Goal: Task Accomplishment & Management: Manage account settings

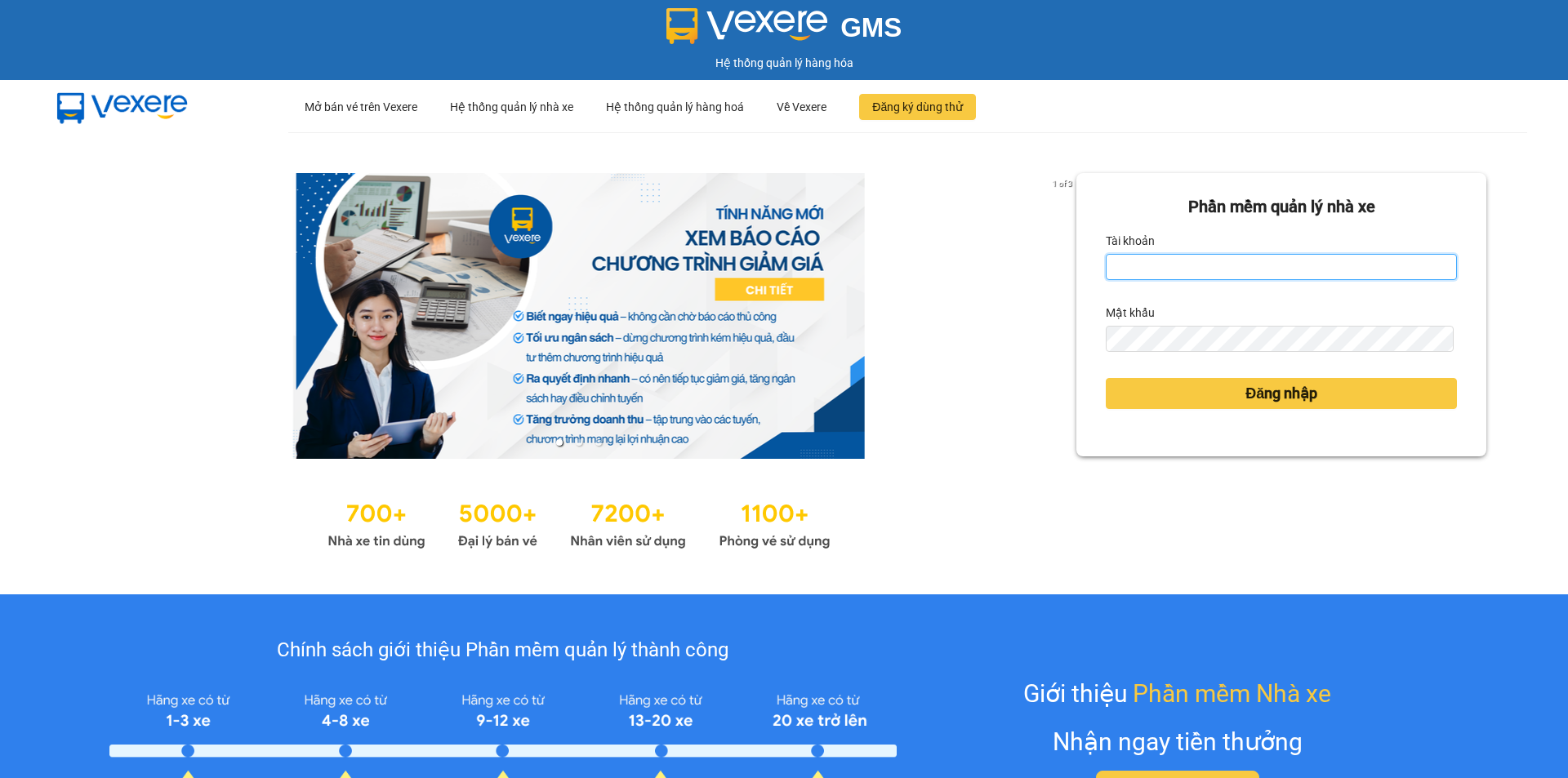
click at [1141, 272] on input "Tài khoản" at bounding box center [1281, 267] width 351 height 26
type input "nttho.hhg"
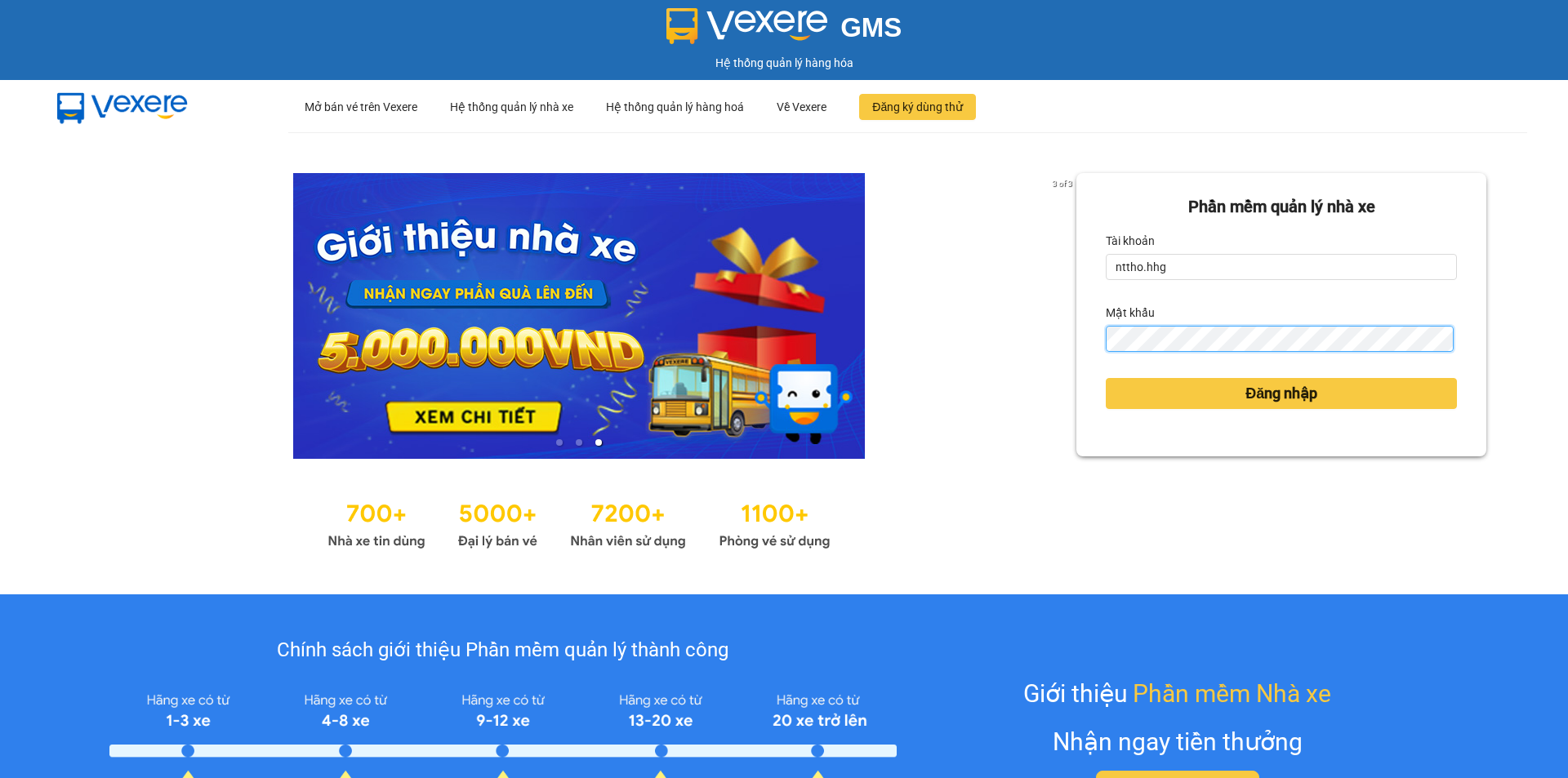
click at [1106, 378] on button "Đăng nhập" at bounding box center [1281, 393] width 351 height 31
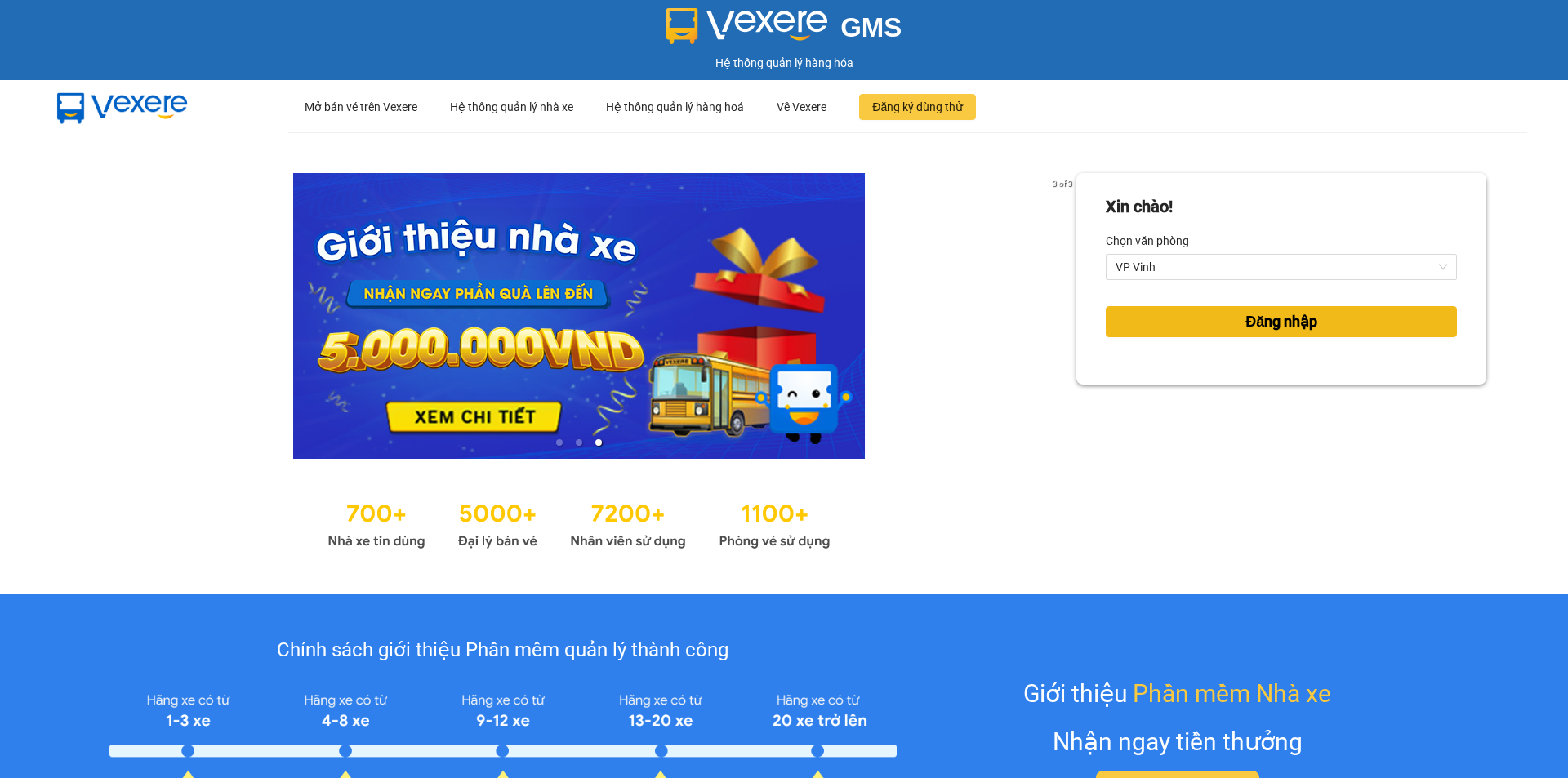
click at [1247, 336] on button "Đăng nhập" at bounding box center [1281, 321] width 351 height 31
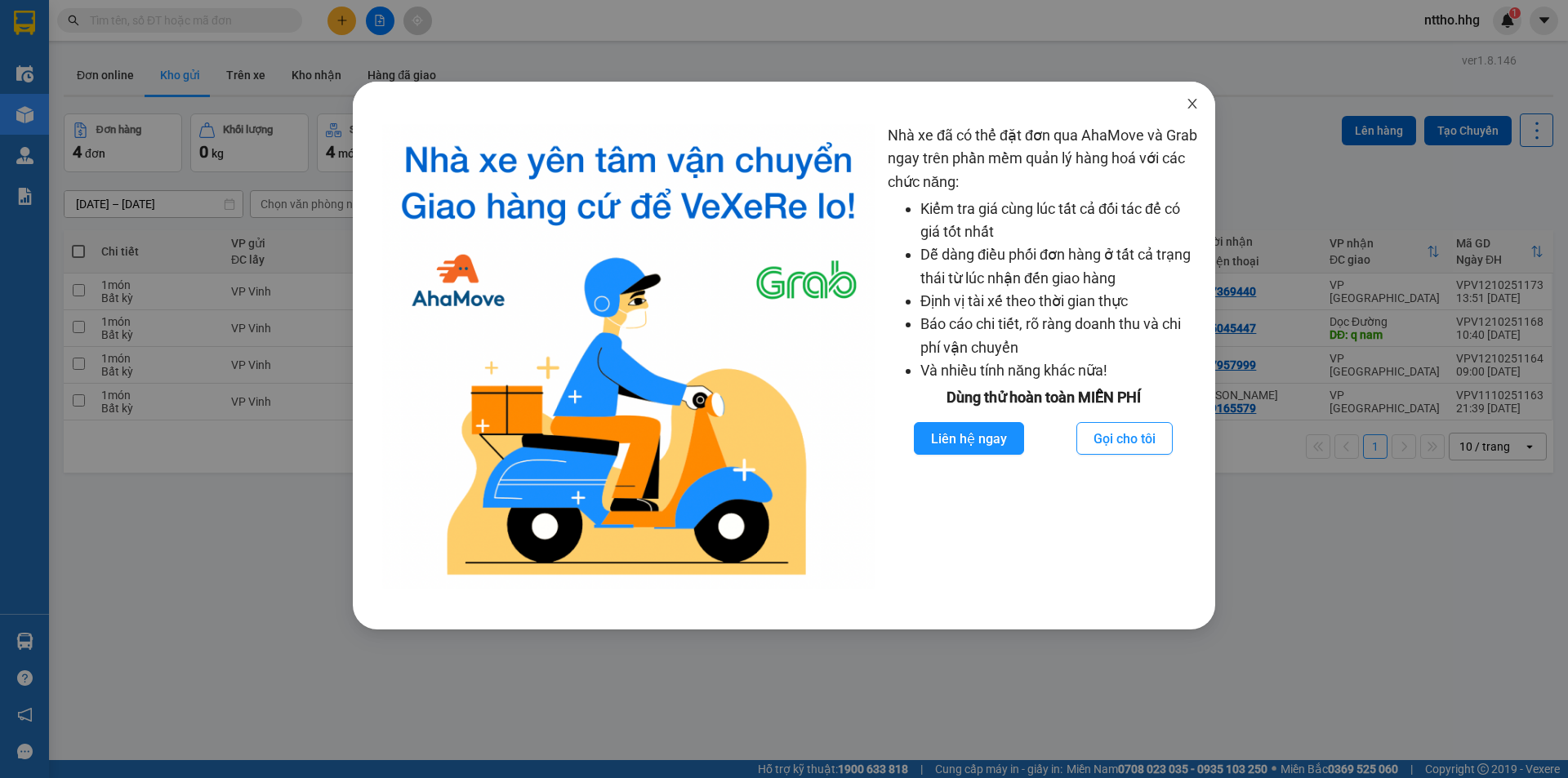
click at [1190, 104] on icon "close" at bounding box center [1192, 104] width 13 height 13
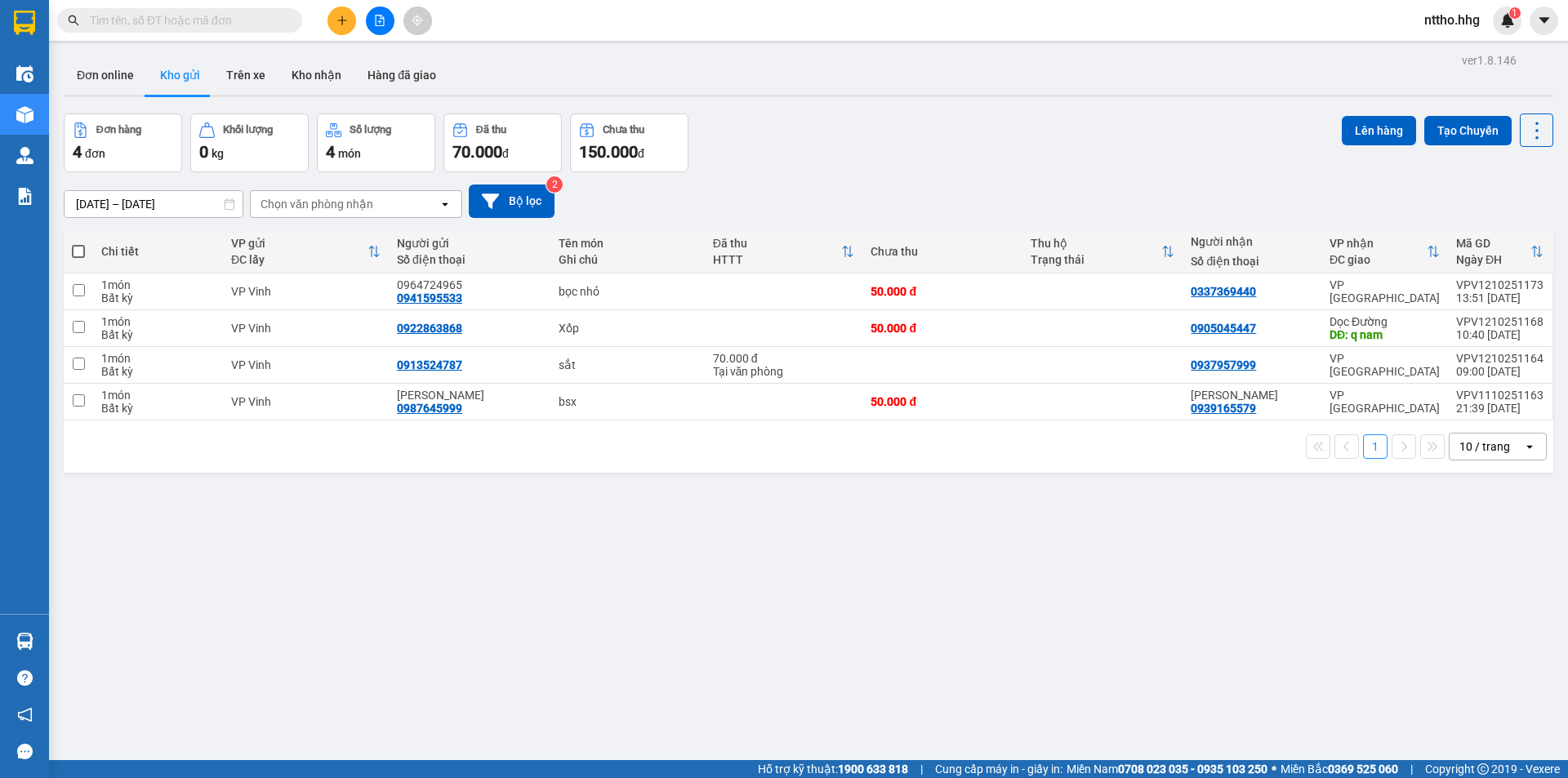
click at [1442, 25] on span "nttho.hhg" at bounding box center [1451, 20] width 81 height 21
click at [1425, 30] on span "nttho.hhg" at bounding box center [1451, 20] width 81 height 21
click at [1461, 24] on span "nttho.hhg" at bounding box center [1451, 20] width 81 height 21
click at [1459, 57] on span "Đăng xuất" at bounding box center [1467, 50] width 68 height 18
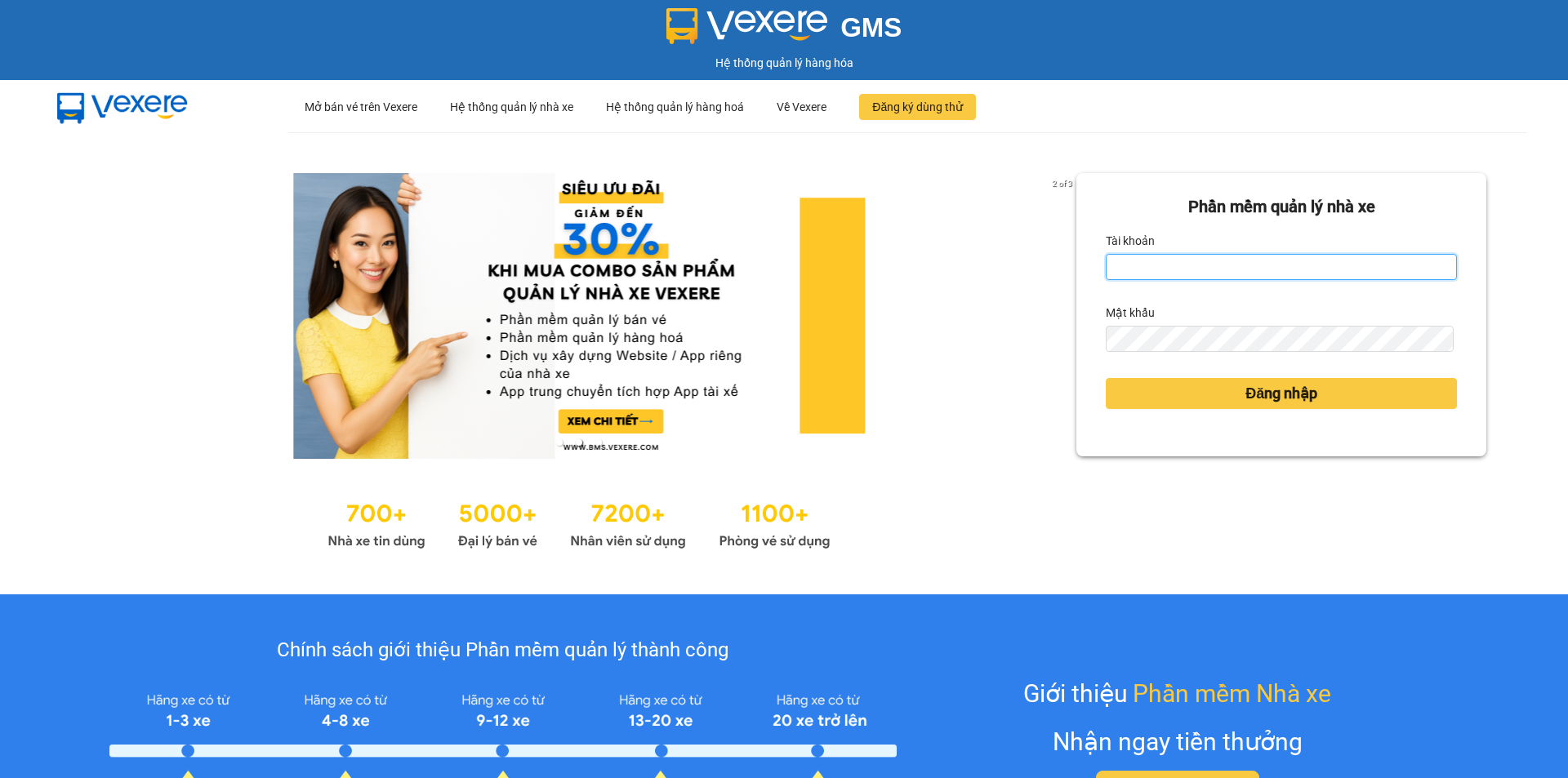
drag, startPoint x: 1151, startPoint y: 275, endPoint x: 1169, endPoint y: 275, distance: 18.0
click at [1151, 275] on input "Tài khoản" at bounding box center [1281, 267] width 351 height 26
type input "nttho.hhg"
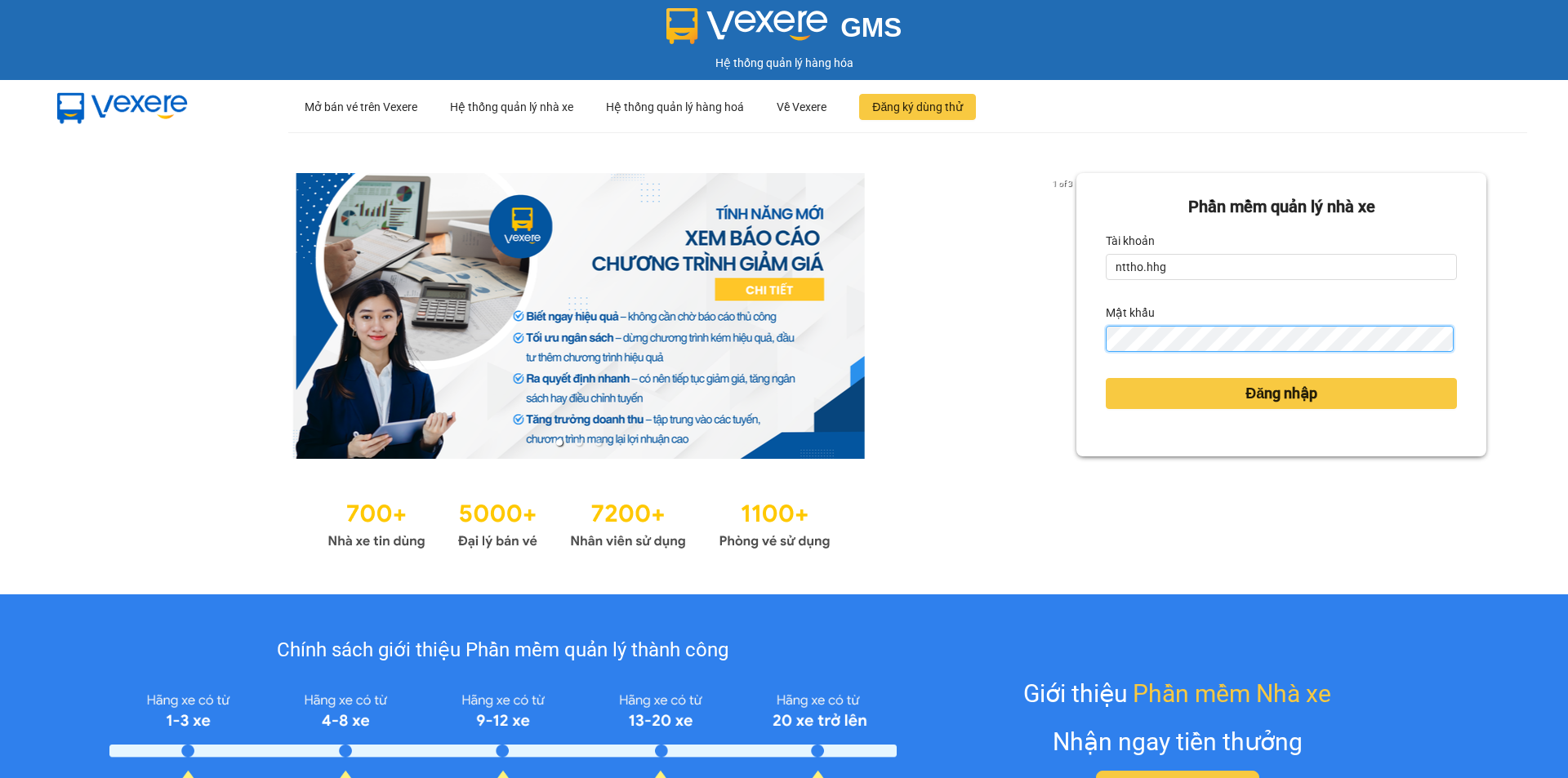
click at [1106, 378] on button "Đăng nhập" at bounding box center [1281, 393] width 351 height 31
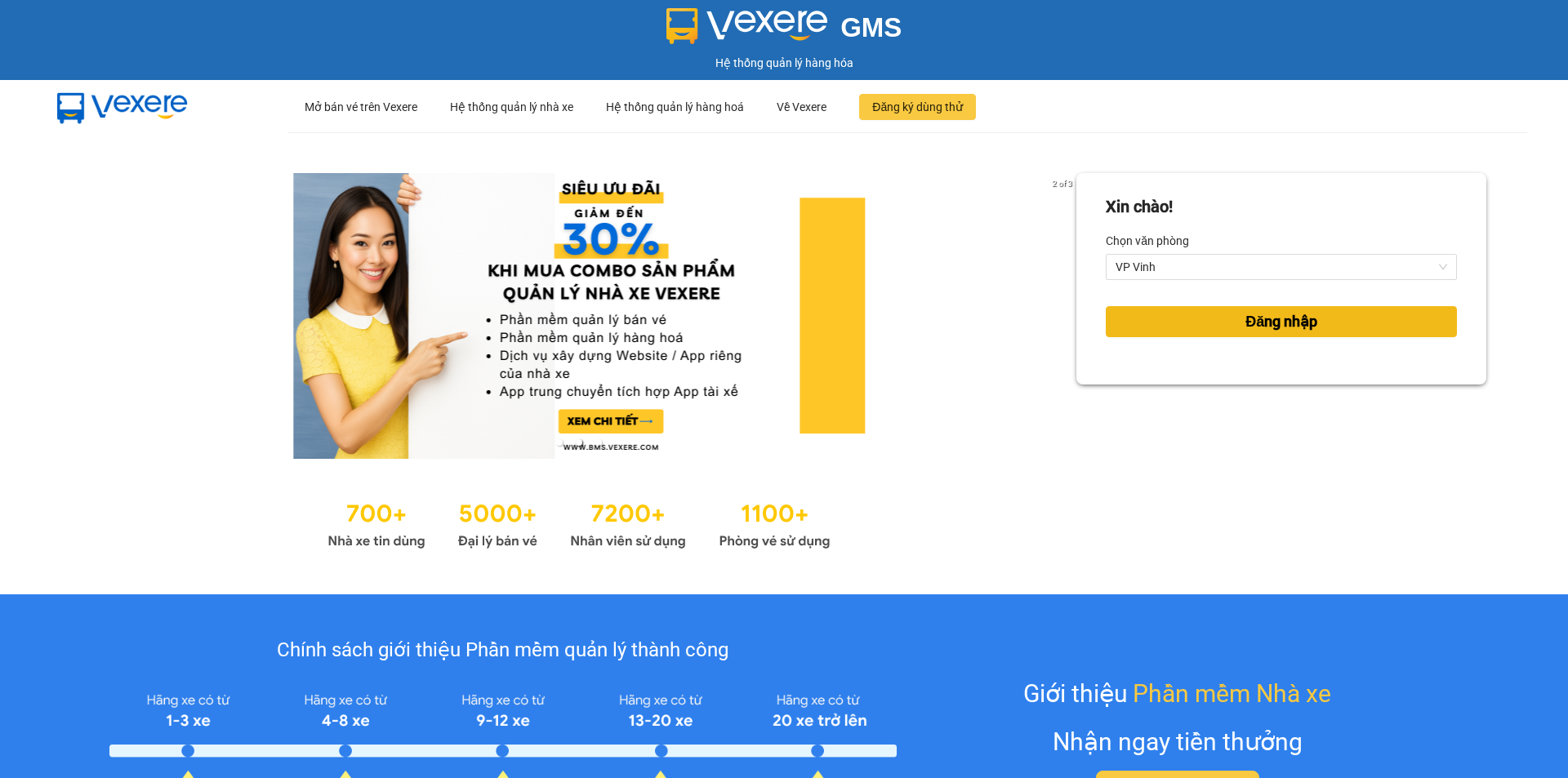
click at [1208, 324] on button "Đăng nhập" at bounding box center [1281, 321] width 351 height 31
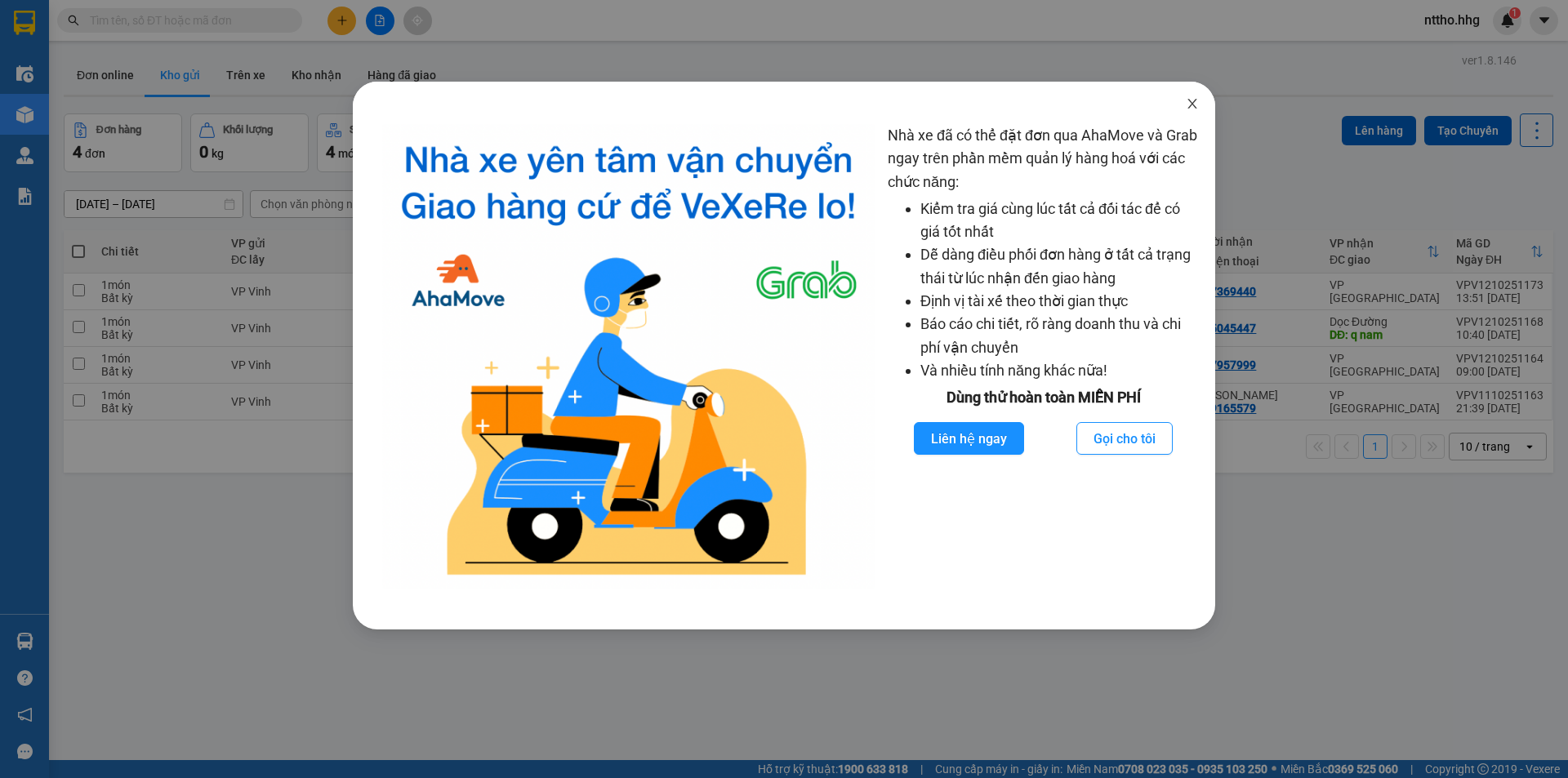
click at [1190, 105] on icon "close" at bounding box center [1192, 104] width 13 height 13
